Goal: Information Seeking & Learning: Check status

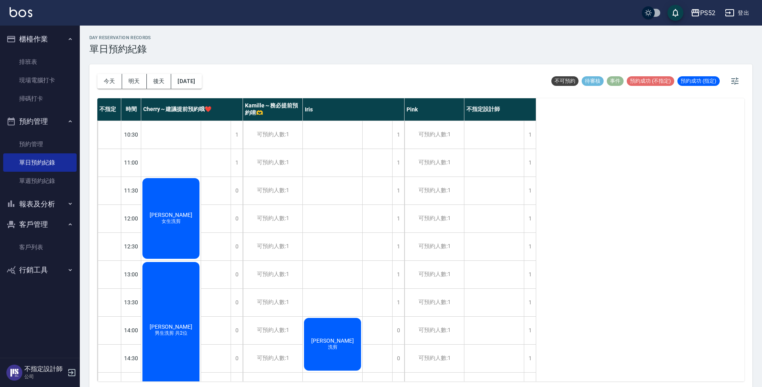
scroll to position [305, 0]
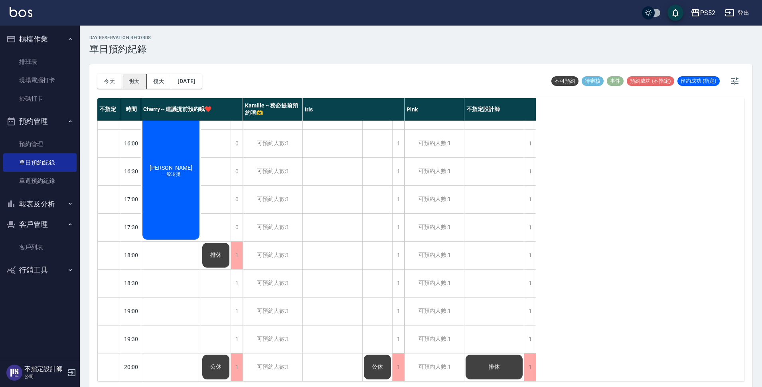
click at [134, 81] on button "明天" at bounding box center [134, 81] width 25 height 15
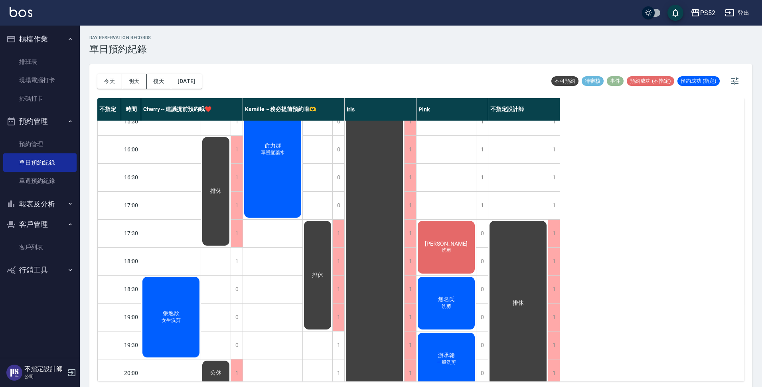
scroll to position [305, 0]
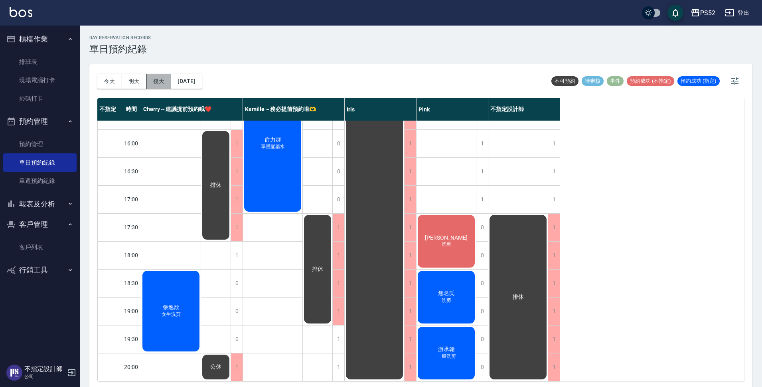
click at [148, 82] on button "後天" at bounding box center [159, 81] width 25 height 15
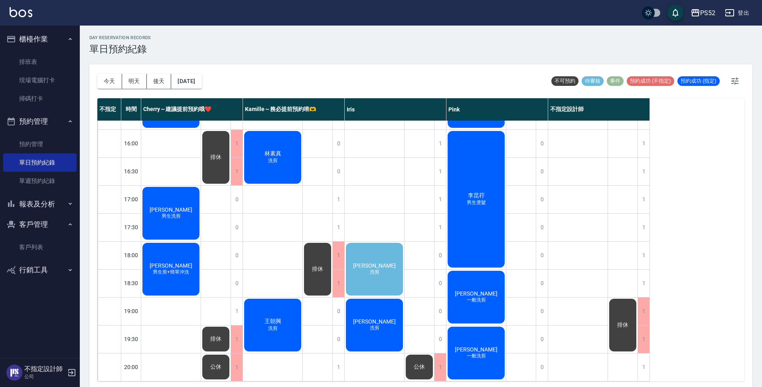
click at [390, 276] on div "[PERSON_NAME] 洗剪" at bounding box center [374, 268] width 59 height 55
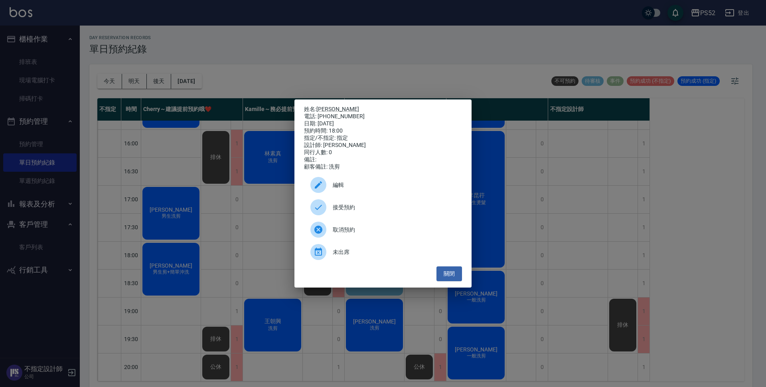
click at [396, 210] on span "接受預約" at bounding box center [394, 207] width 123 height 8
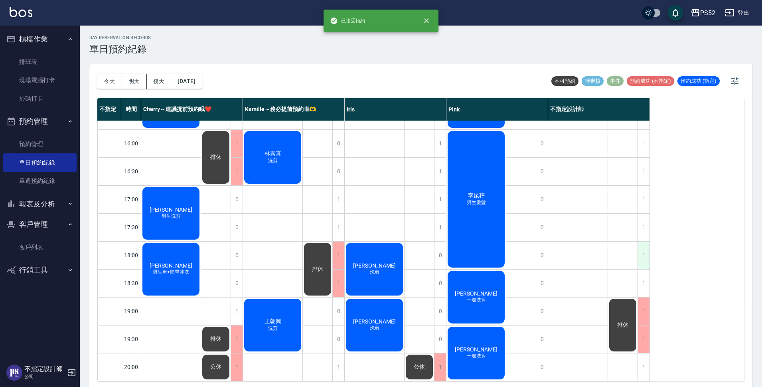
click at [644, 252] on div "1" at bounding box center [644, 255] width 12 height 28
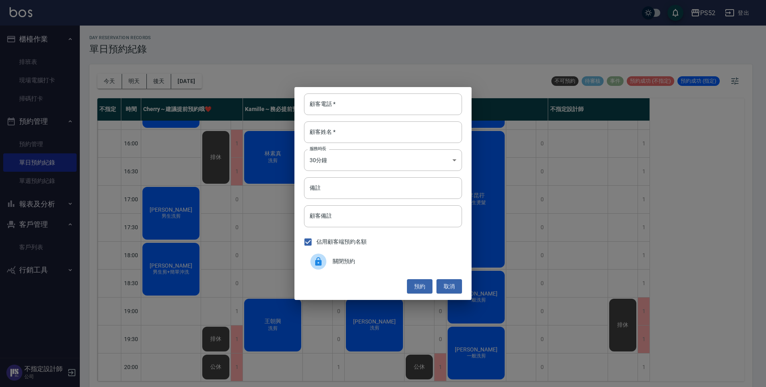
click at [412, 265] on span "關閉預約" at bounding box center [394, 261] width 123 height 8
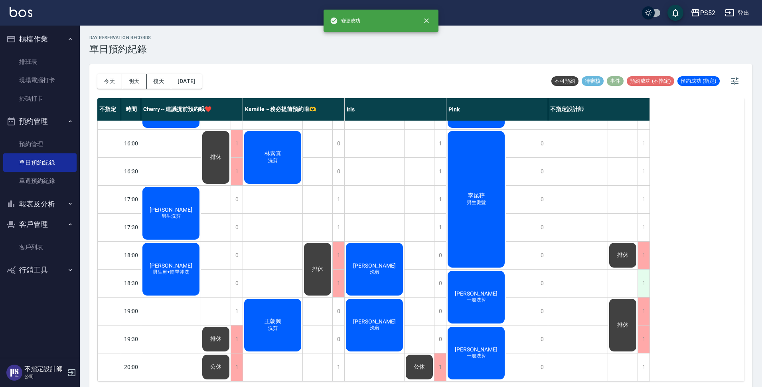
click at [642, 281] on div "1" at bounding box center [644, 283] width 12 height 28
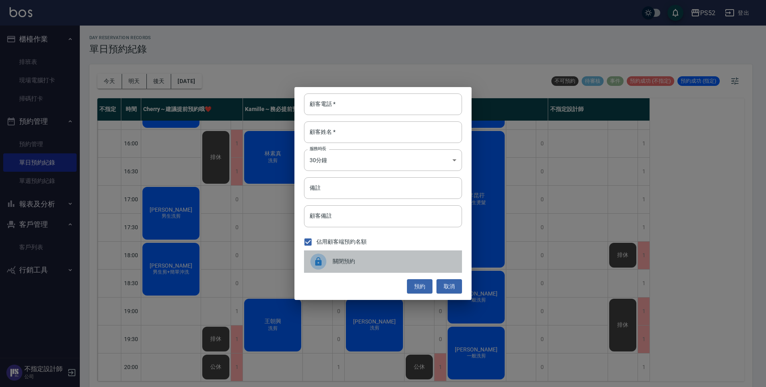
click at [343, 264] on span "關閉預約" at bounding box center [394, 261] width 123 height 8
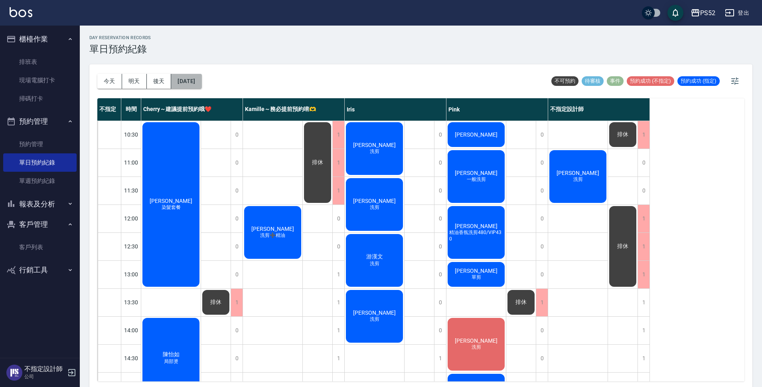
click at [198, 77] on button "[DATE]" at bounding box center [186, 81] width 30 height 15
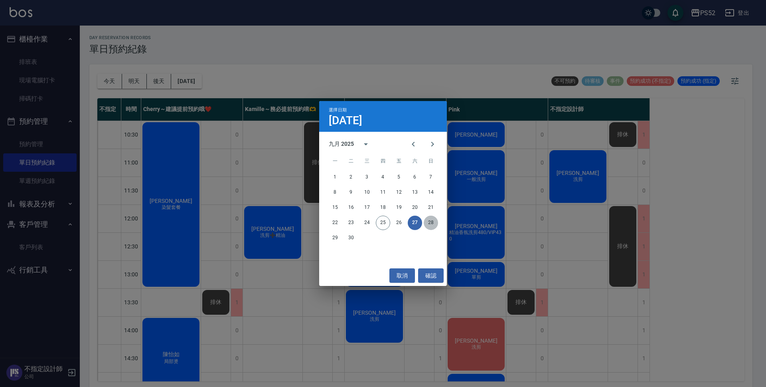
click at [430, 217] on button "28" at bounding box center [431, 223] width 14 height 14
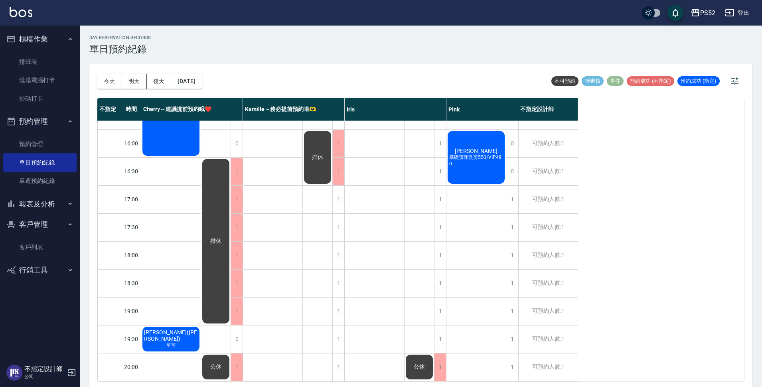
scroll to position [305, 0]
click at [202, 85] on button "[DATE]" at bounding box center [186, 81] width 30 height 15
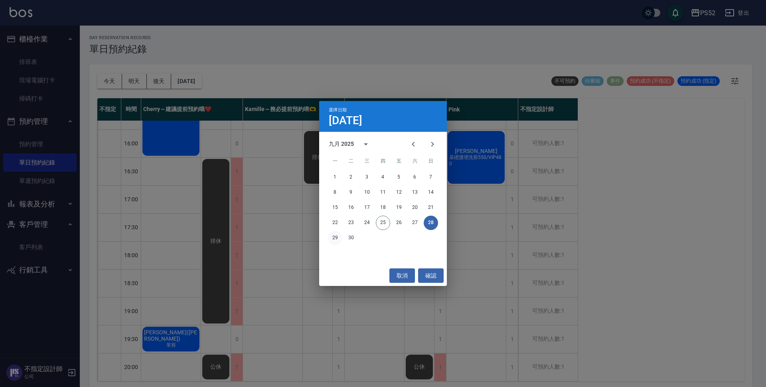
click at [333, 241] on button "29" at bounding box center [335, 238] width 14 height 14
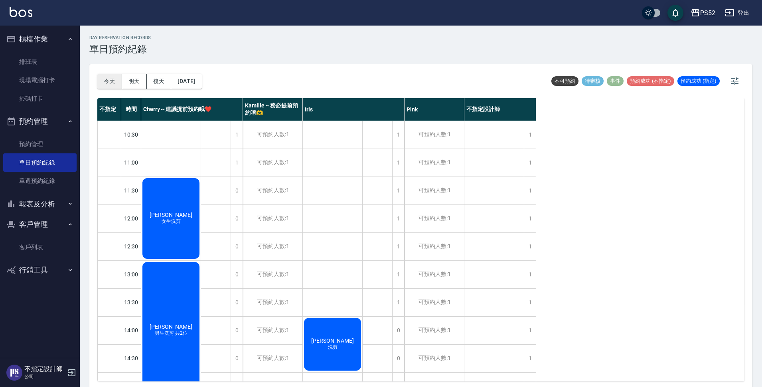
click at [101, 80] on button "今天" at bounding box center [109, 81] width 25 height 15
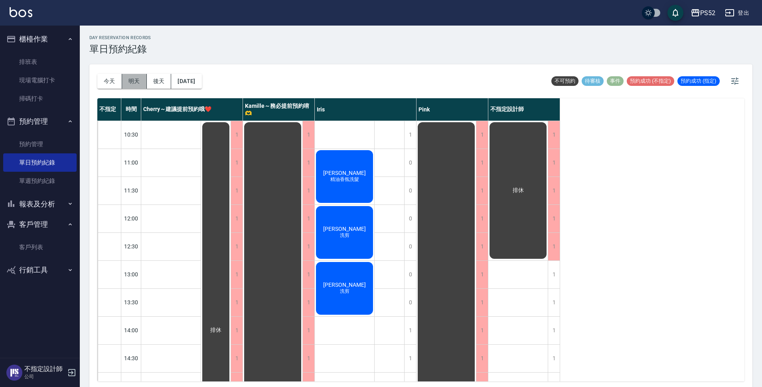
click at [129, 77] on button "明天" at bounding box center [134, 81] width 25 height 15
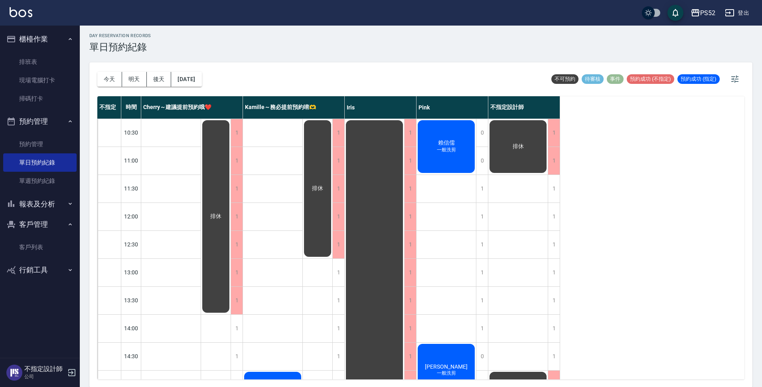
scroll to position [2, 0]
click at [29, 250] on link "客戶列表" at bounding box center [39, 247] width 73 height 18
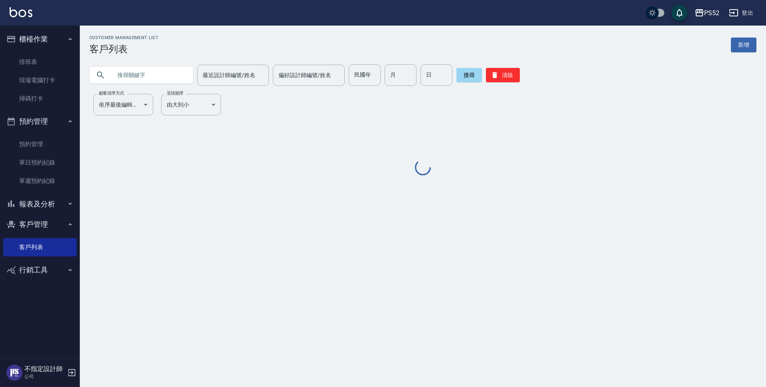
click at [137, 74] on input "text" at bounding box center [149, 75] width 75 height 22
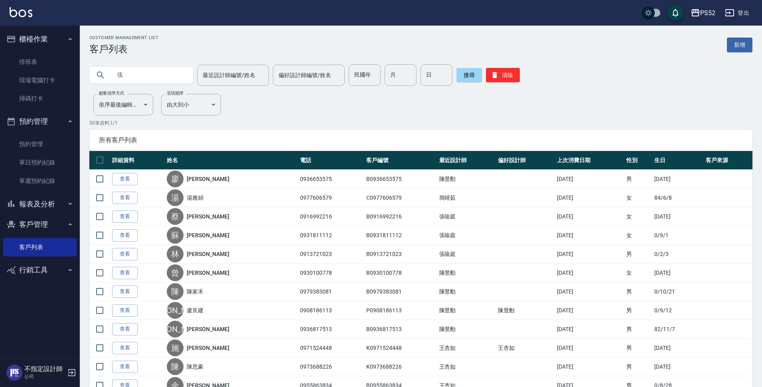
type input "伍"
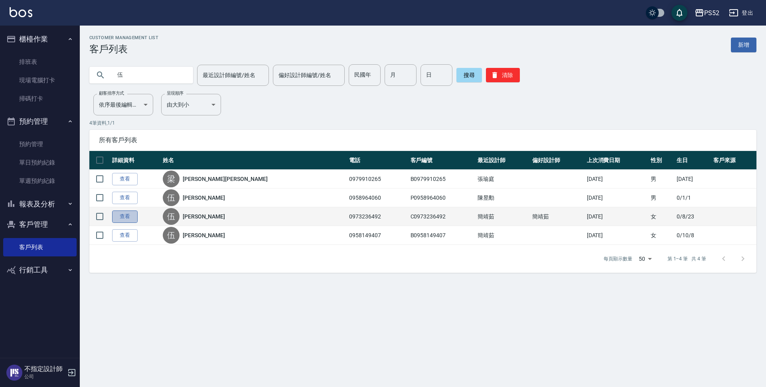
click at [124, 213] on link "查看" at bounding box center [125, 216] width 26 height 12
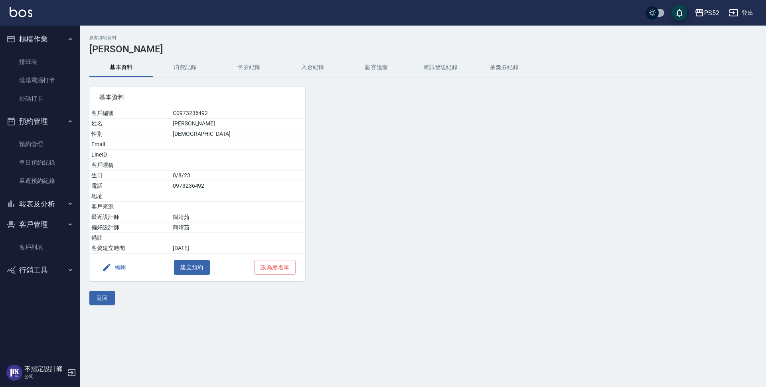
click at [186, 70] on button "消費記錄" at bounding box center [185, 67] width 64 height 19
